Goal: Task Accomplishment & Management: Complete application form

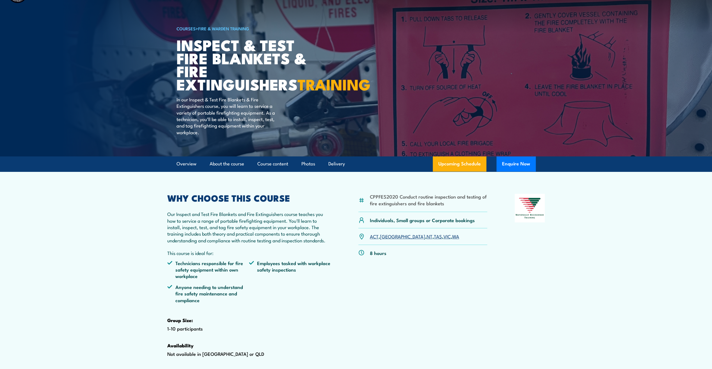
scroll to position [56, 0]
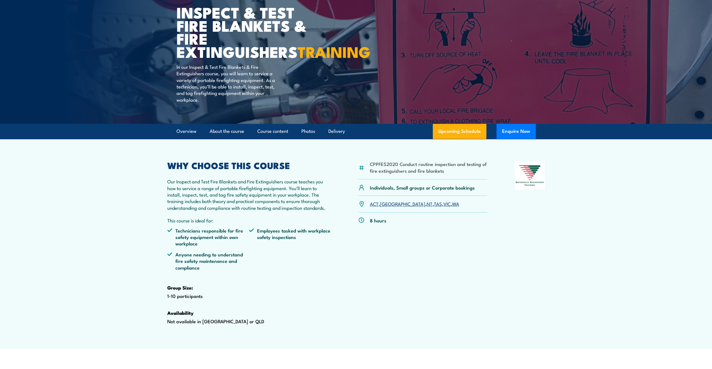
click at [387, 207] on link "[GEOGRAPHIC_DATA]" at bounding box center [402, 203] width 45 height 7
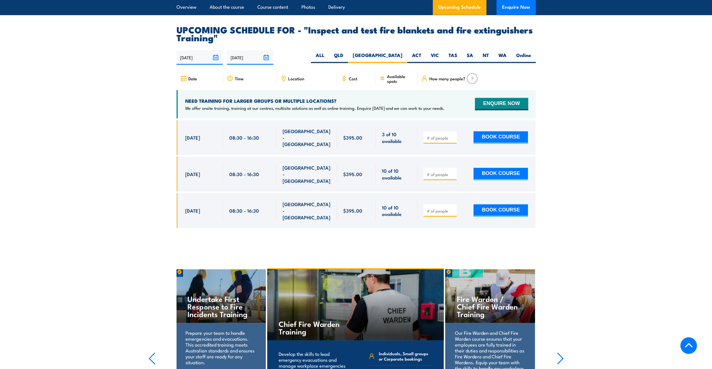
scroll to position [987, 0]
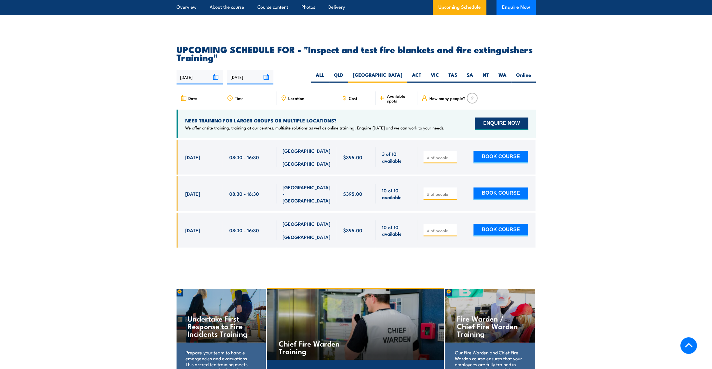
click at [511, 130] on button "ENQUIRE NOW" at bounding box center [501, 123] width 53 height 12
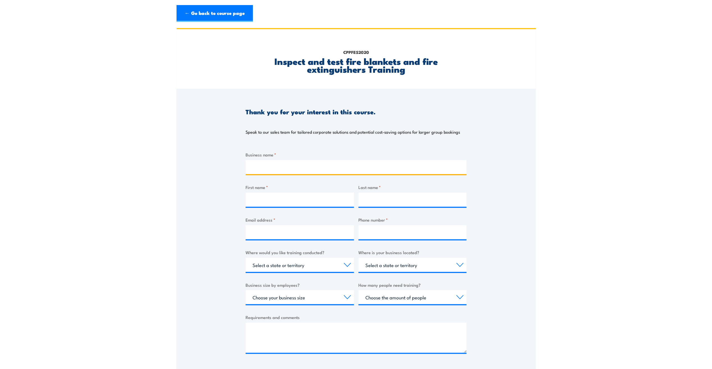
click at [290, 169] on input "Business name *" at bounding box center [356, 167] width 221 height 14
type input "Reds Global"
type input "Kathy"
type input "Avis"
type input "kathyhp@hotmail.com"
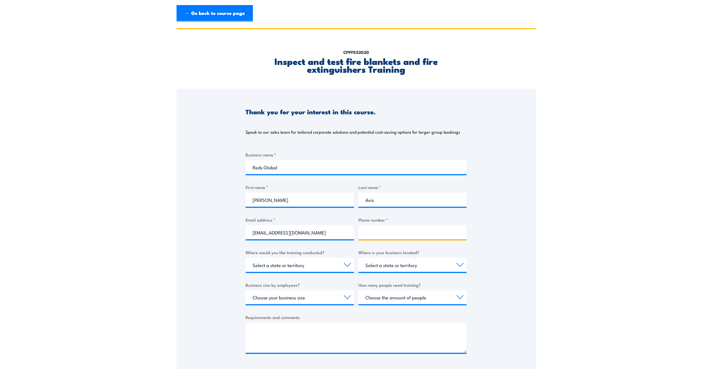
type input "0455779992"
drag, startPoint x: 300, startPoint y: 231, endPoint x: 246, endPoint y: 232, distance: 54.2
click at [246, 232] on input "kathyhp@hotmail.com" at bounding box center [300, 232] width 108 height 14
type input "kathy@redsglobal.com"
select select "[GEOGRAPHIC_DATA]"
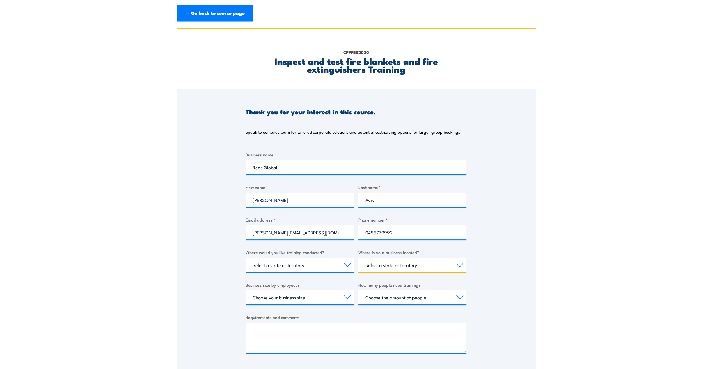
select select "[GEOGRAPHIC_DATA]"
click at [250, 266] on select "Select a state or territory Nationally - multiple locations QLD NSW VIC SA ACT …" at bounding box center [300, 265] width 108 height 14
click at [363, 265] on select "Select a state or territory QLD NSW VIC SA ACT WA TAS NT" at bounding box center [413, 265] width 108 height 14
click at [298, 295] on select "Choose your business size 1 to 19 20 to 199 200+" at bounding box center [300, 297] width 108 height 14
select select "20 to 199"
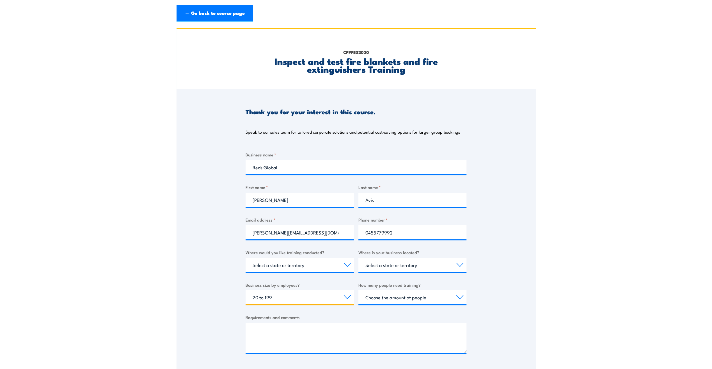
click at [246, 290] on select "Choose your business size 1 to 19 20 to 199 200+" at bounding box center [300, 297] width 108 height 14
click at [382, 300] on select "Choose the amount of people 1 to 4 5 to 19 20+" at bounding box center [413, 297] width 108 height 14
select select "5 to 19"
click at [359, 290] on select "Choose the amount of people 1 to 4 5 to 19 20+" at bounding box center [413, 297] width 108 height 14
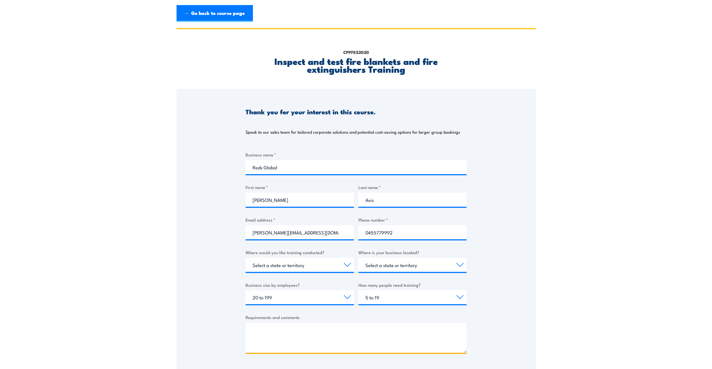
click at [296, 326] on textarea "Requirements and comments" at bounding box center [356, 338] width 221 height 30
click at [448, 330] on textarea "Our depot is in Somersby on the Central Coast in NSW, we are looking at getting…" at bounding box center [356, 338] width 221 height 30
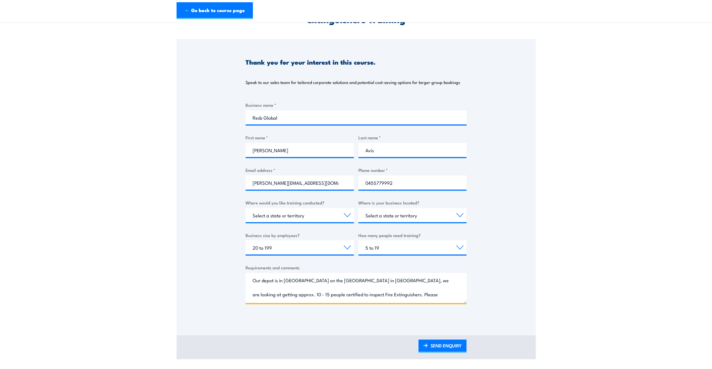
scroll to position [140, 0]
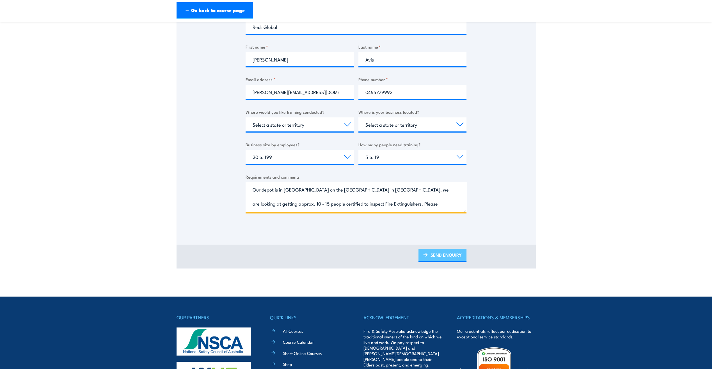
type textarea "Our depot is in Somersby on the Central Coast in NSW, we are looking at getting…"
click at [447, 253] on link "SEND ENQUIRY" at bounding box center [443, 255] width 48 height 13
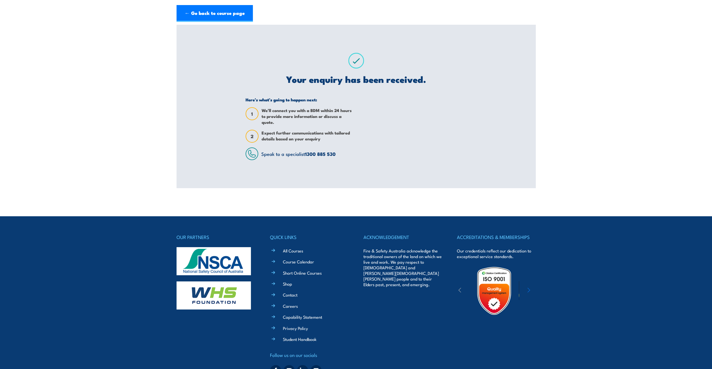
scroll to position [0, 0]
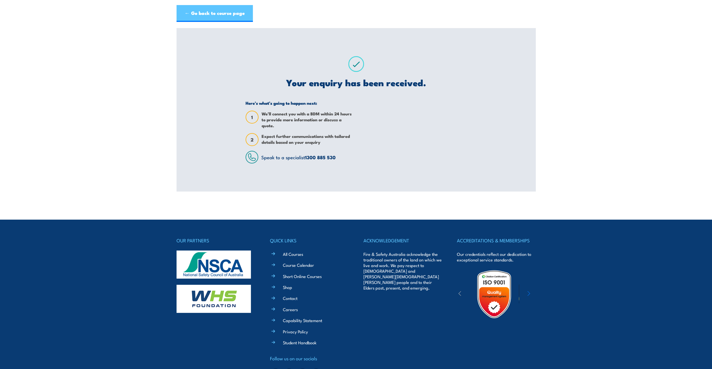
click at [212, 11] on link "← Go back to course page" at bounding box center [215, 13] width 76 height 17
